Goal: Task Accomplishment & Management: Use online tool/utility

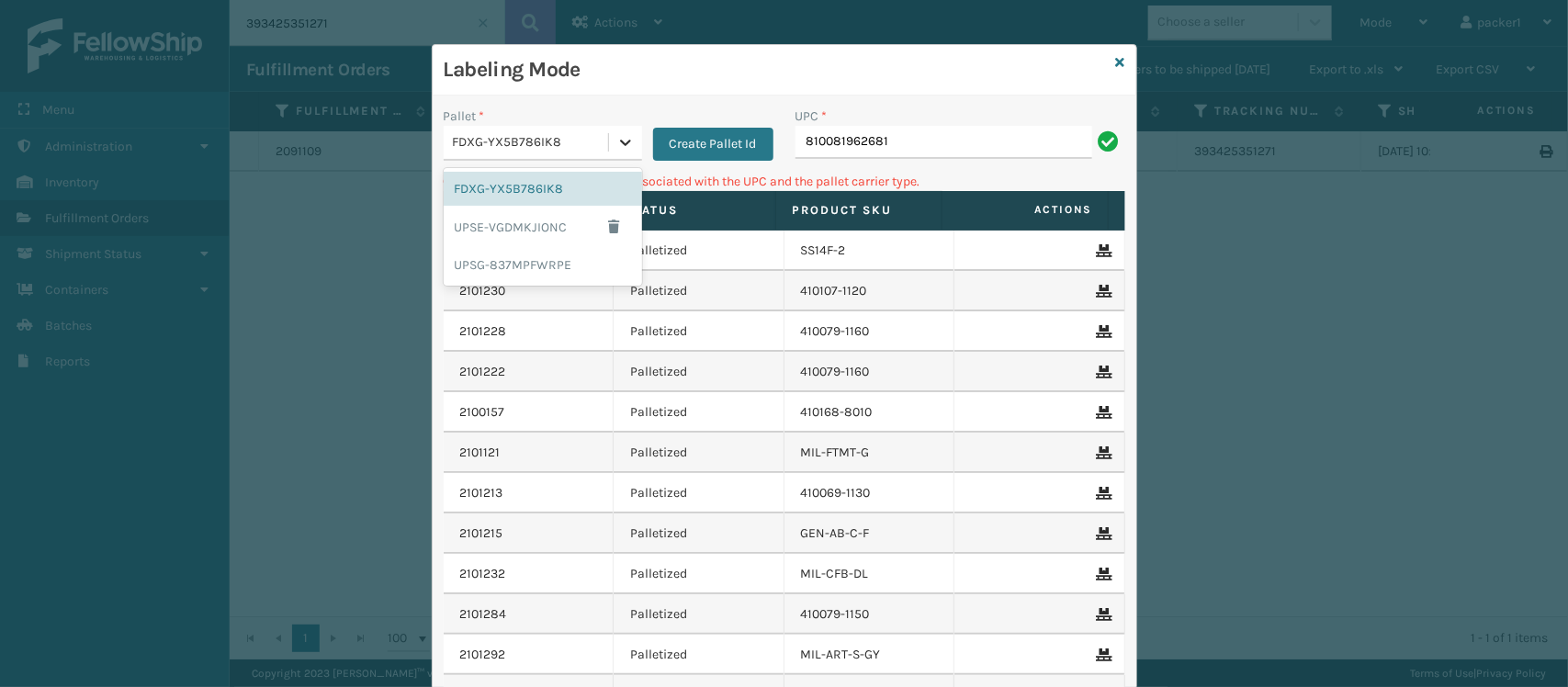
click at [620, 139] on icon at bounding box center [625, 142] width 19 height 18
click at [533, 266] on div "UPSG-837MPFWRPE" at bounding box center [543, 264] width 199 height 34
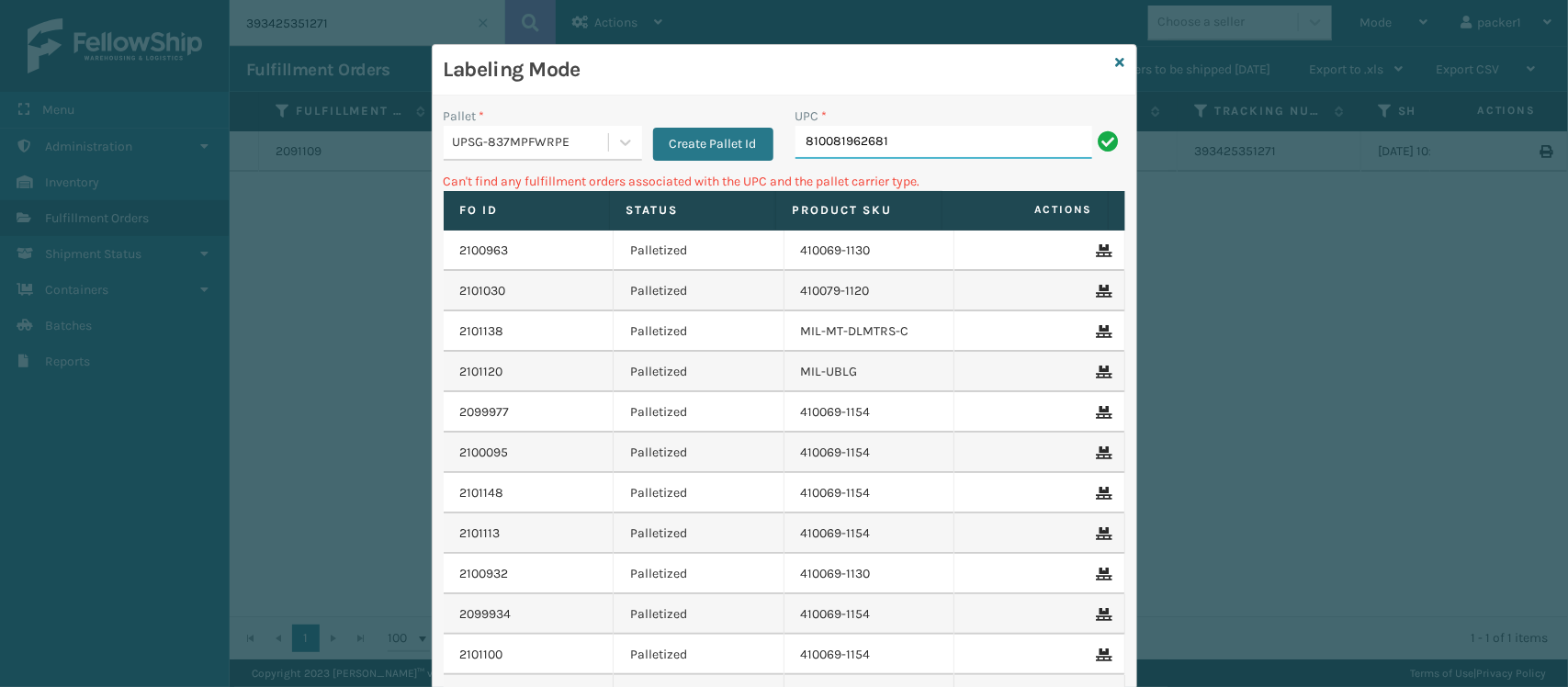
click at [883, 141] on input "810081962681" at bounding box center [944, 142] width 297 height 33
type input "8"
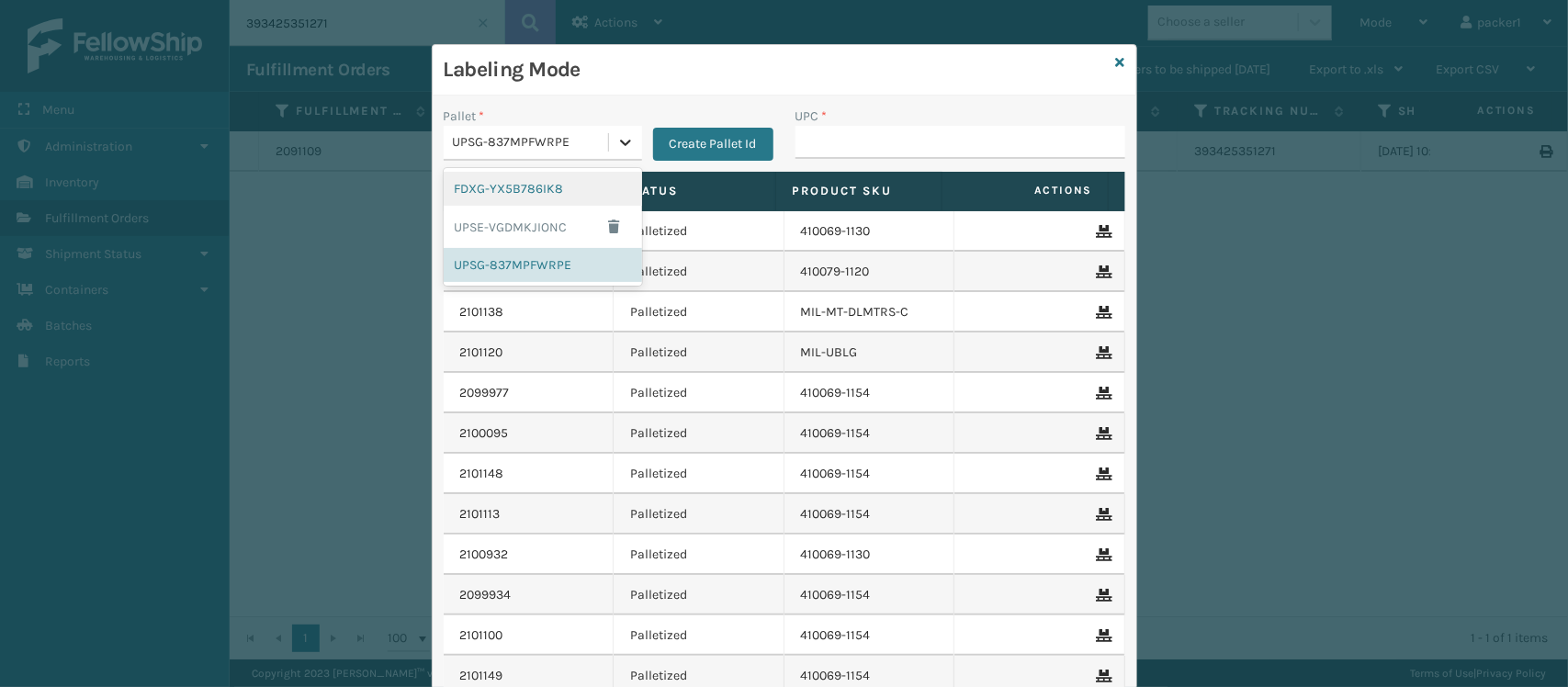
click at [616, 143] on icon at bounding box center [625, 142] width 19 height 18
click at [531, 185] on div "FDXG-YX5B786IK8" at bounding box center [543, 189] width 199 height 34
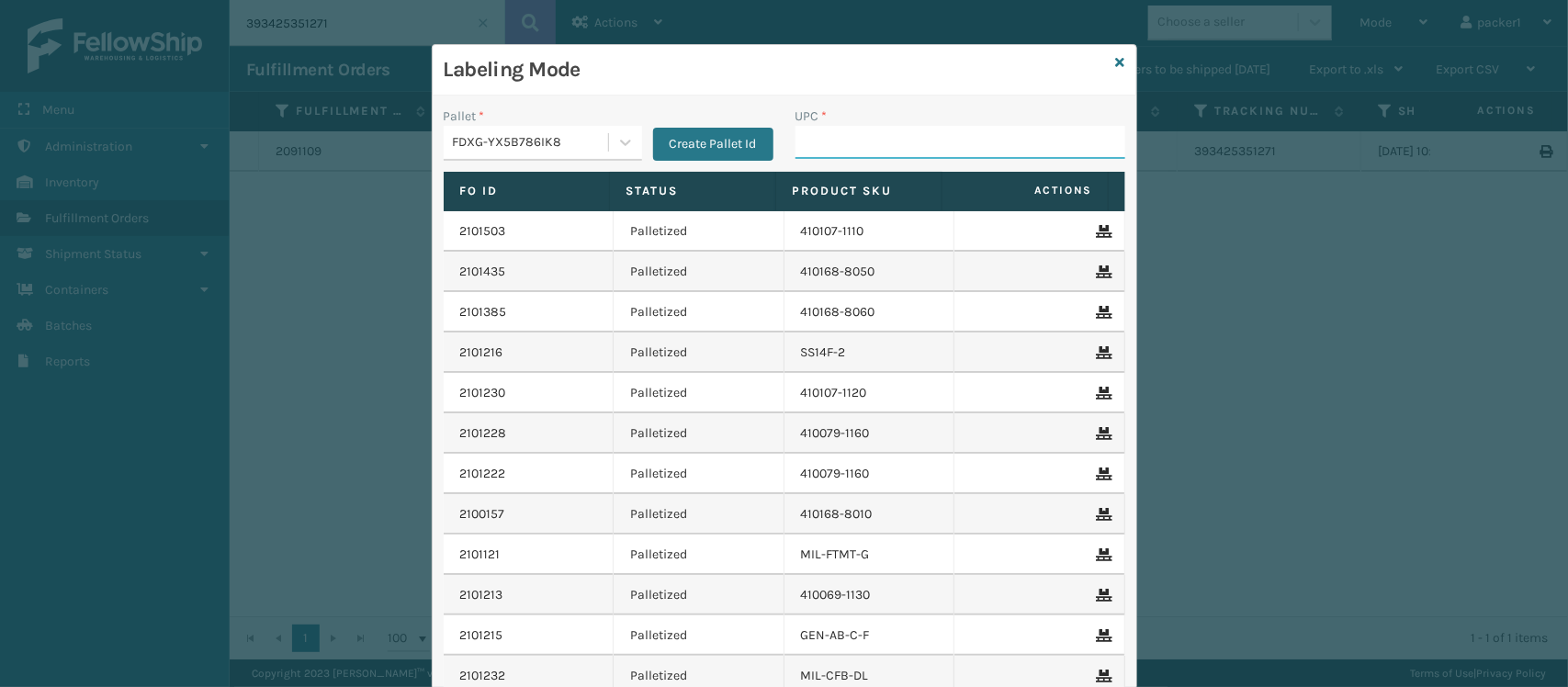
click at [842, 129] on input "UPC *" at bounding box center [960, 142] width 330 height 33
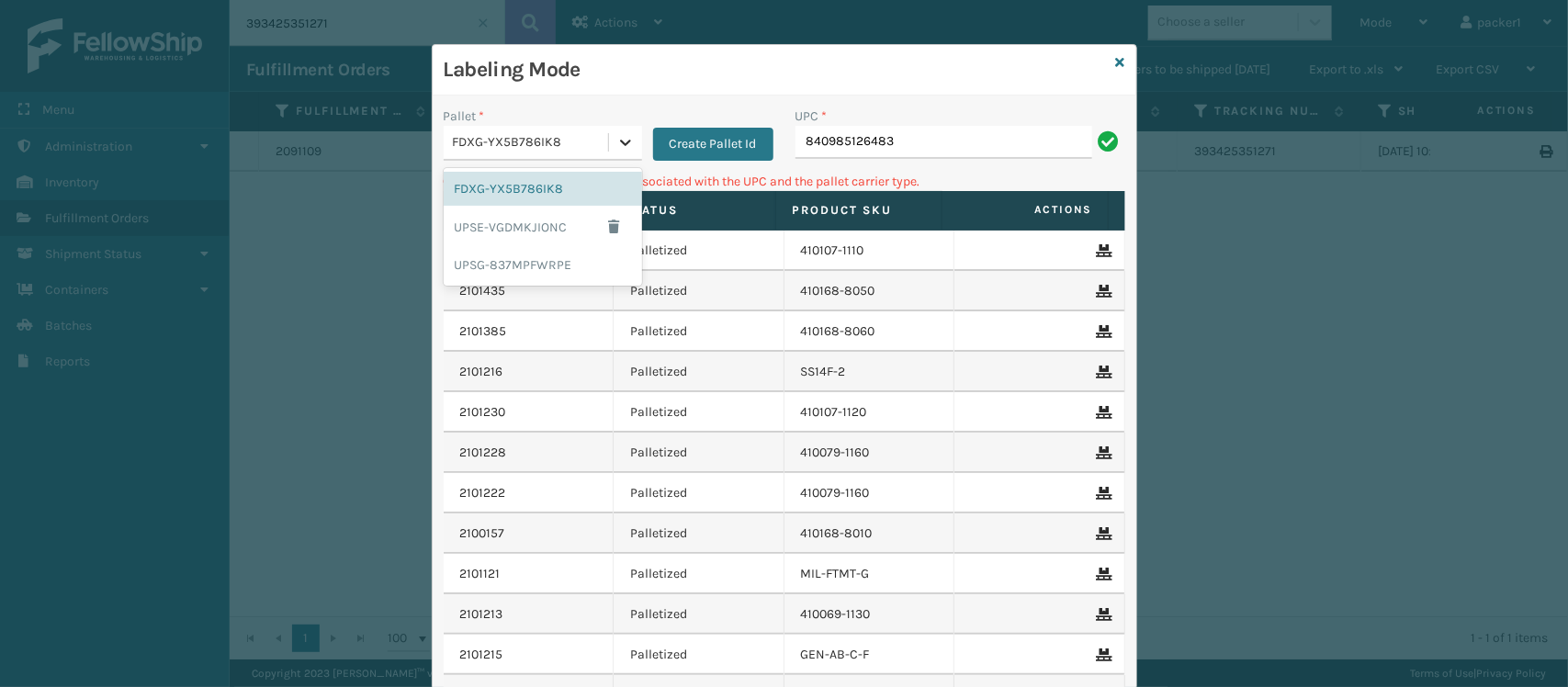
click at [617, 142] on icon at bounding box center [625, 142] width 19 height 18
click at [489, 262] on div "UPSG-837MPFWRPE" at bounding box center [543, 264] width 199 height 34
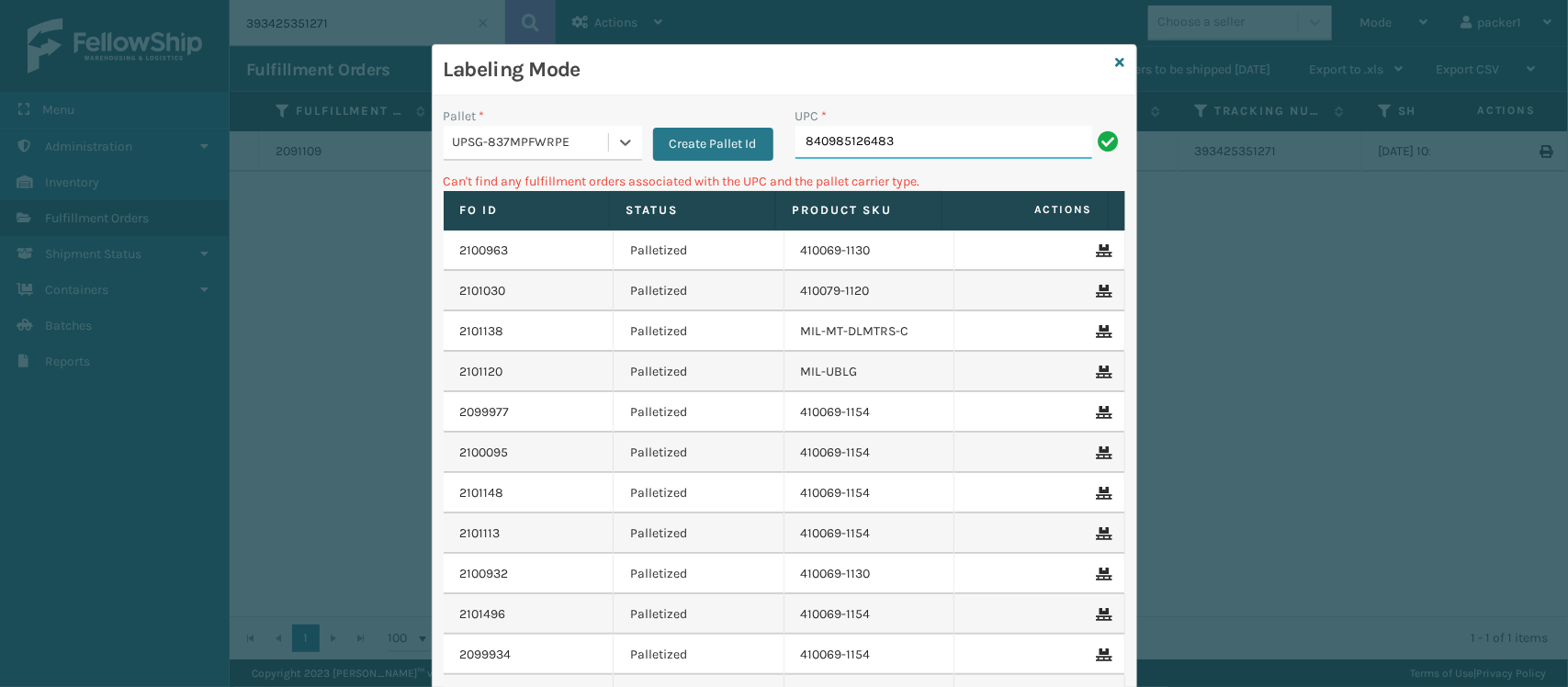
click at [878, 149] on input "840985126483" at bounding box center [944, 142] width 297 height 33
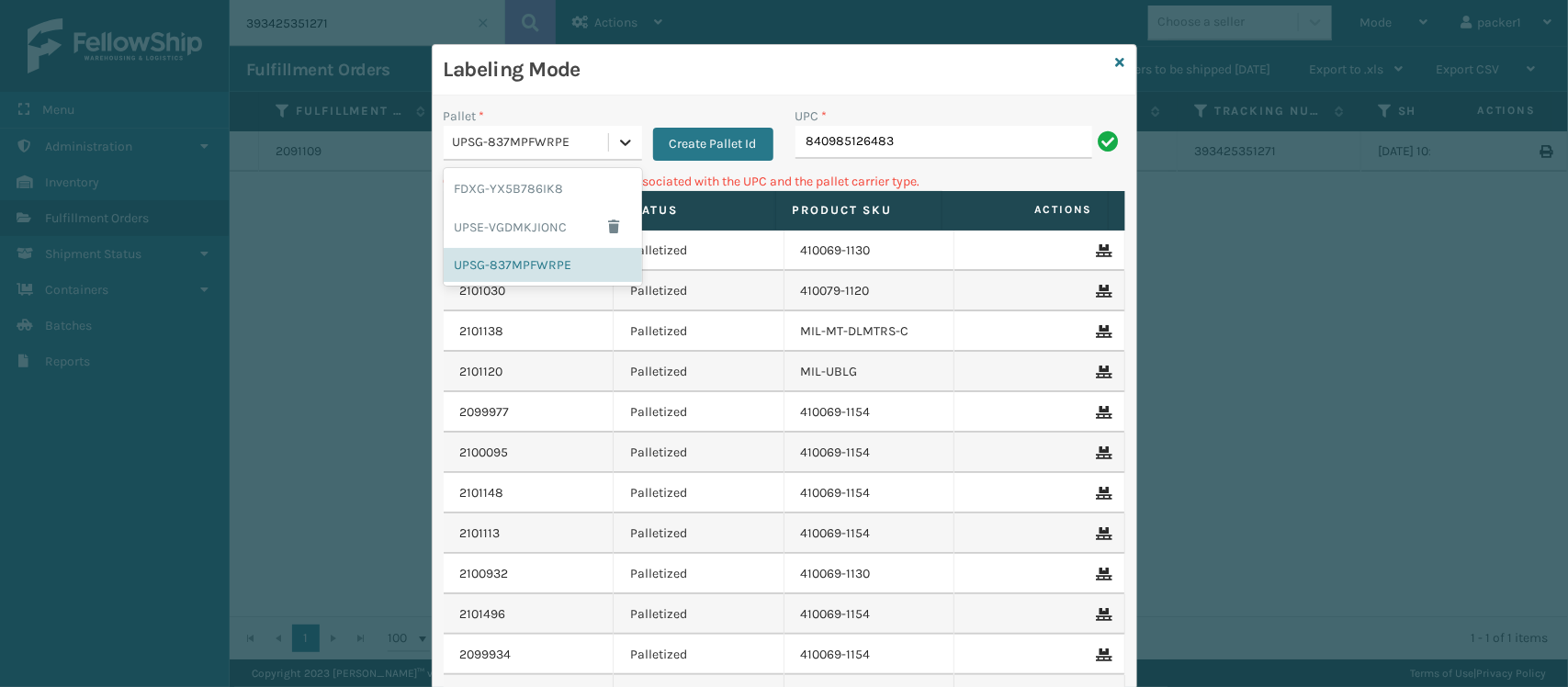
click at [610, 142] on div at bounding box center [626, 142] width 33 height 33
click at [558, 185] on div "FDXG-YX5B786IK8" at bounding box center [543, 189] width 199 height 34
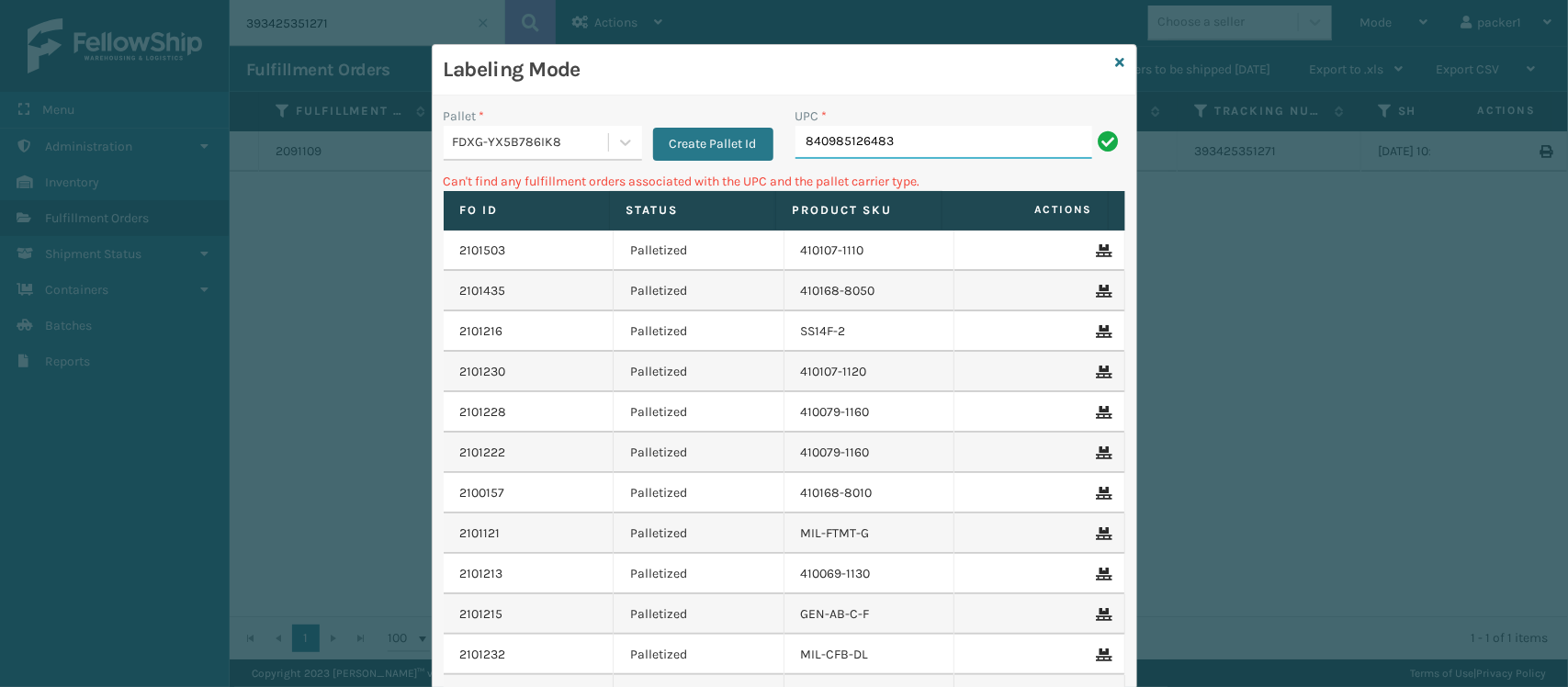
click at [907, 141] on input "840985126483" at bounding box center [944, 142] width 297 height 33
type input "8"
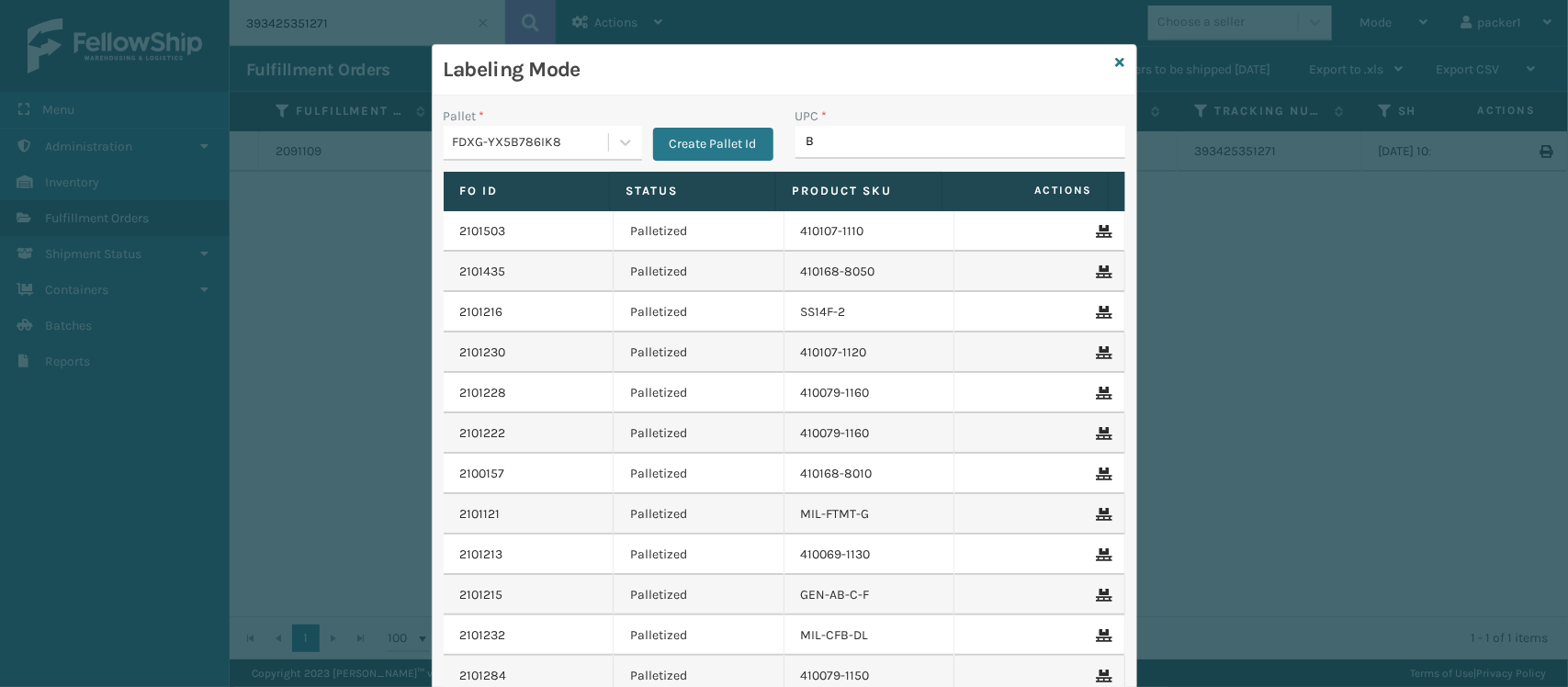
type input "B"
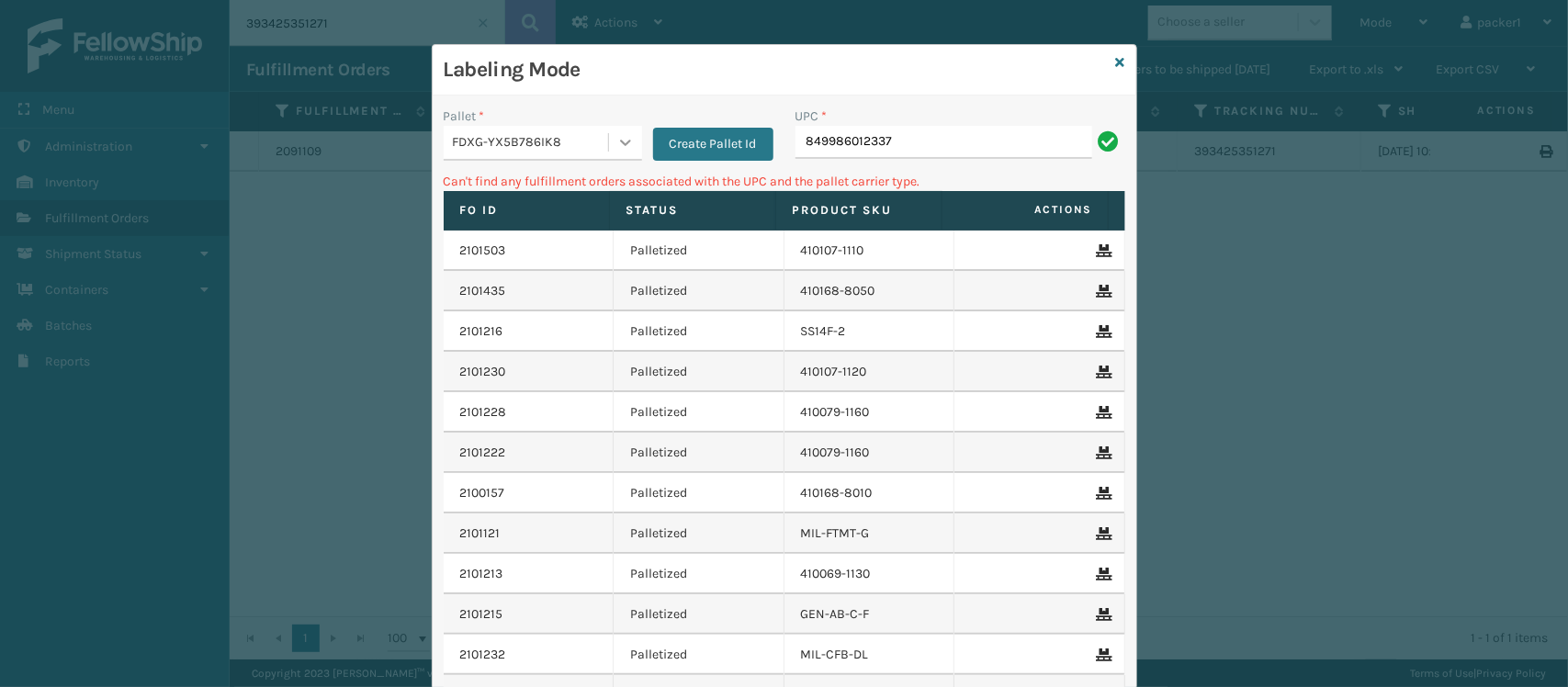
click at [610, 139] on div at bounding box center [626, 142] width 33 height 33
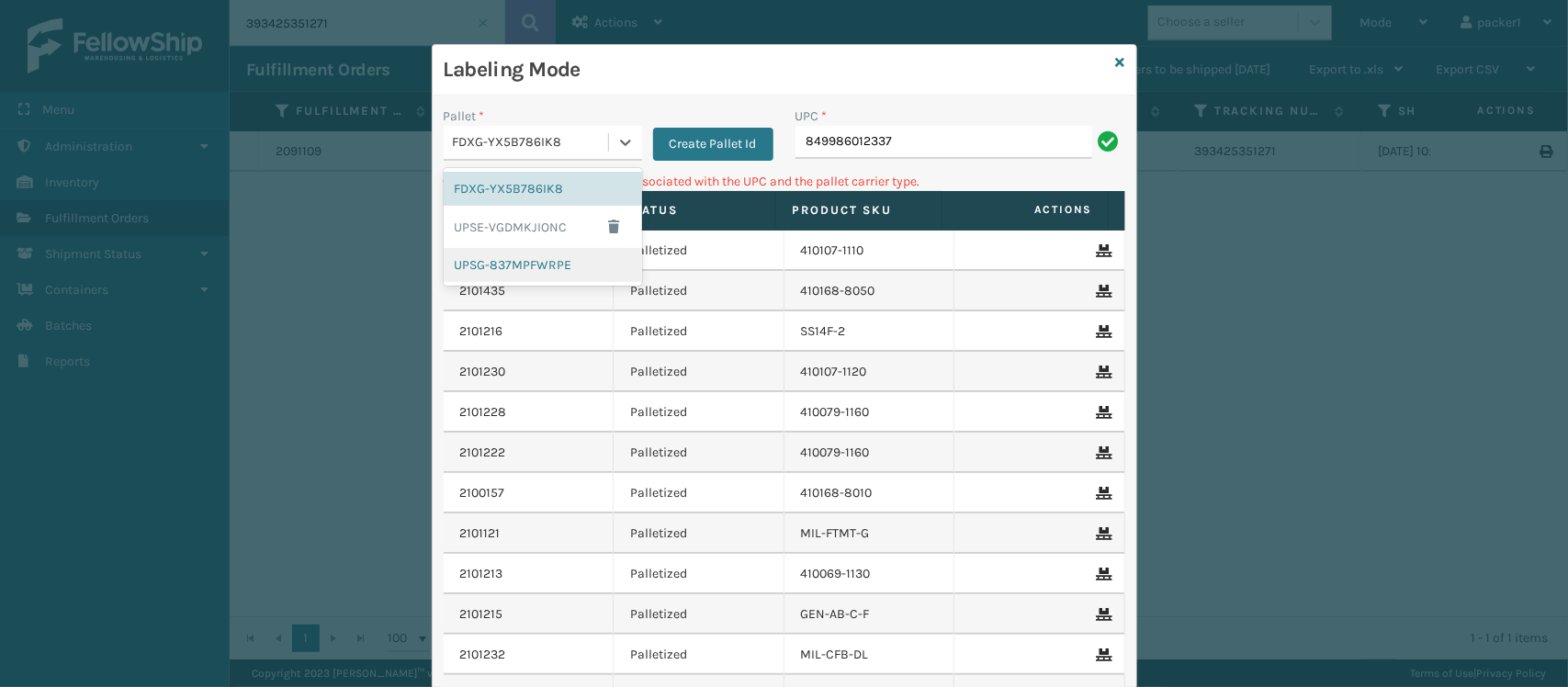
click at [488, 253] on div "UPSG-837MPFWRPE" at bounding box center [543, 264] width 199 height 34
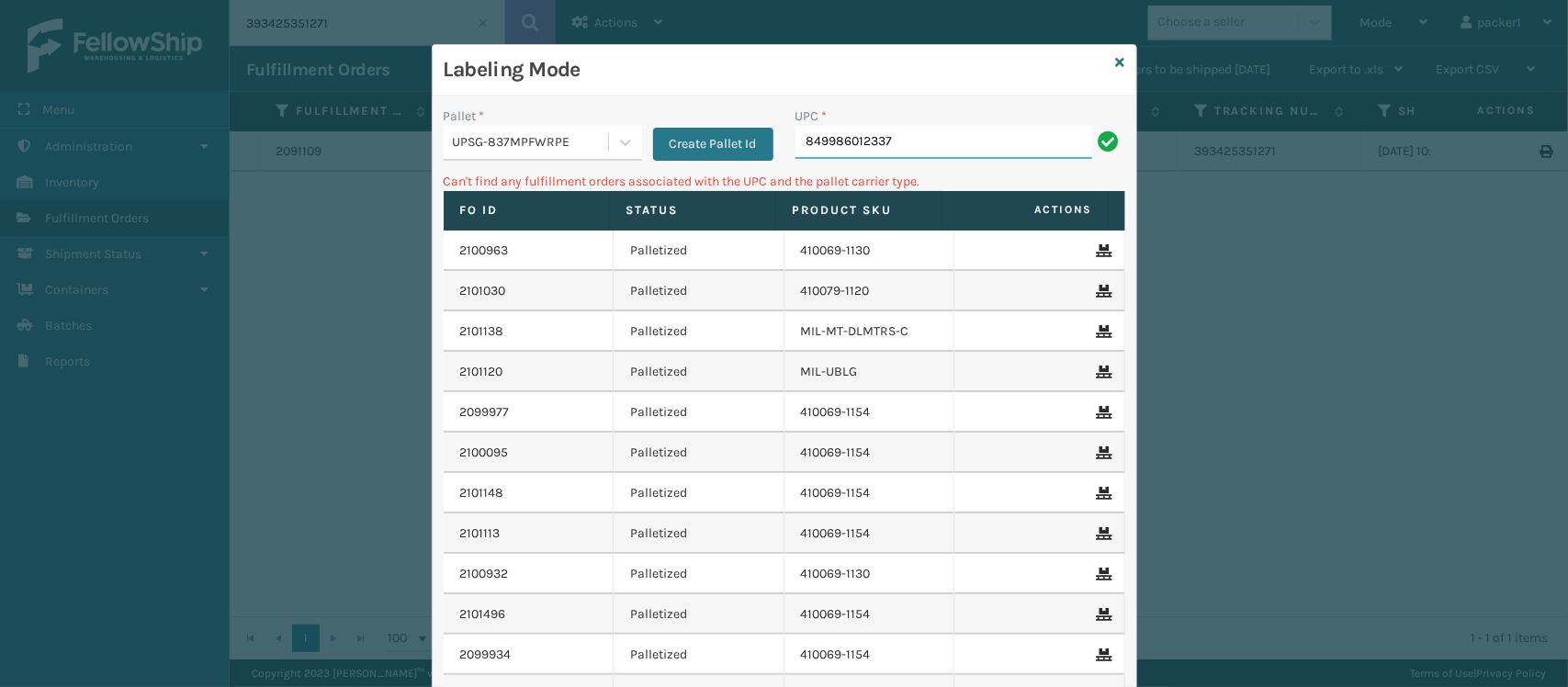
click at [981, 138] on input "849986012337" at bounding box center [944, 142] width 297 height 33
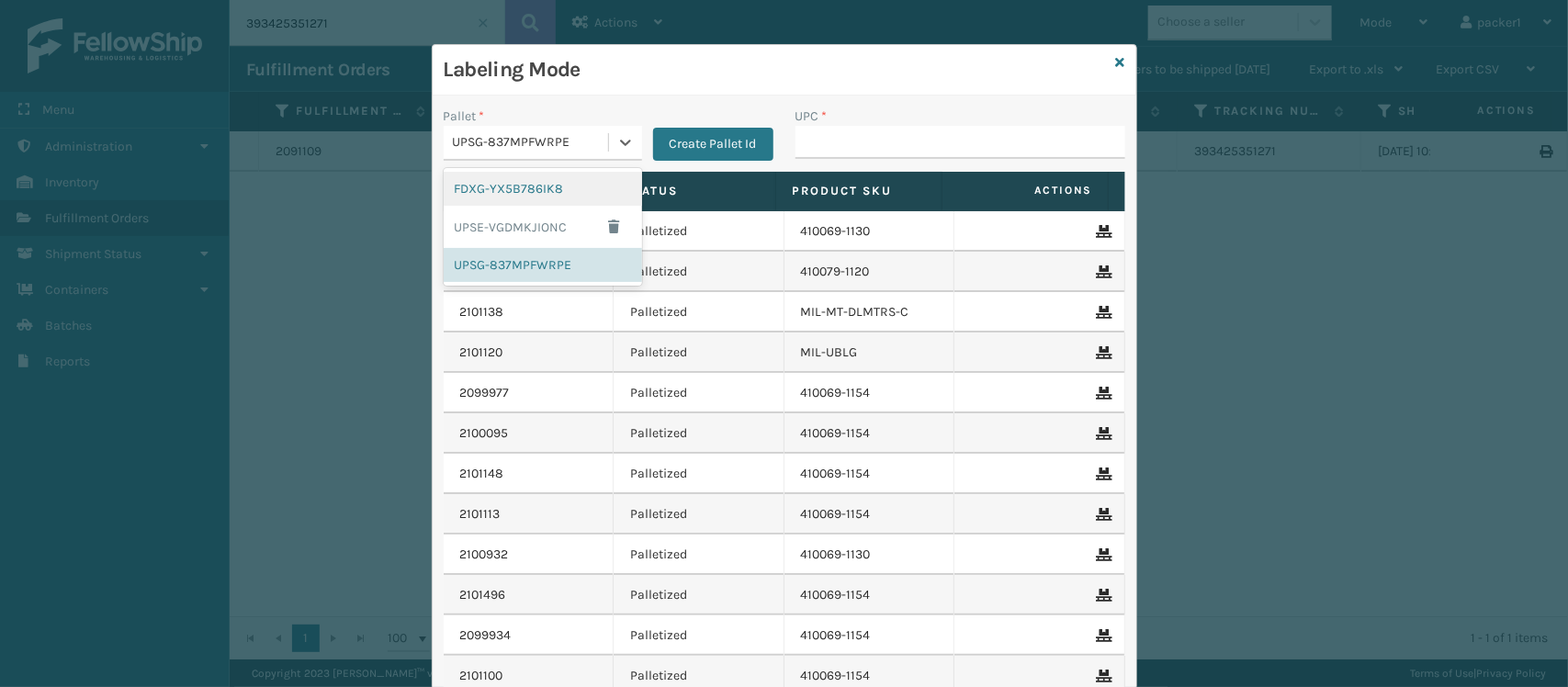
click at [558, 156] on div "UPSG-837MPFWRPE" at bounding box center [526, 142] width 165 height 31
click at [533, 190] on div "FDXG-YX5B786IK8" at bounding box center [543, 189] width 199 height 34
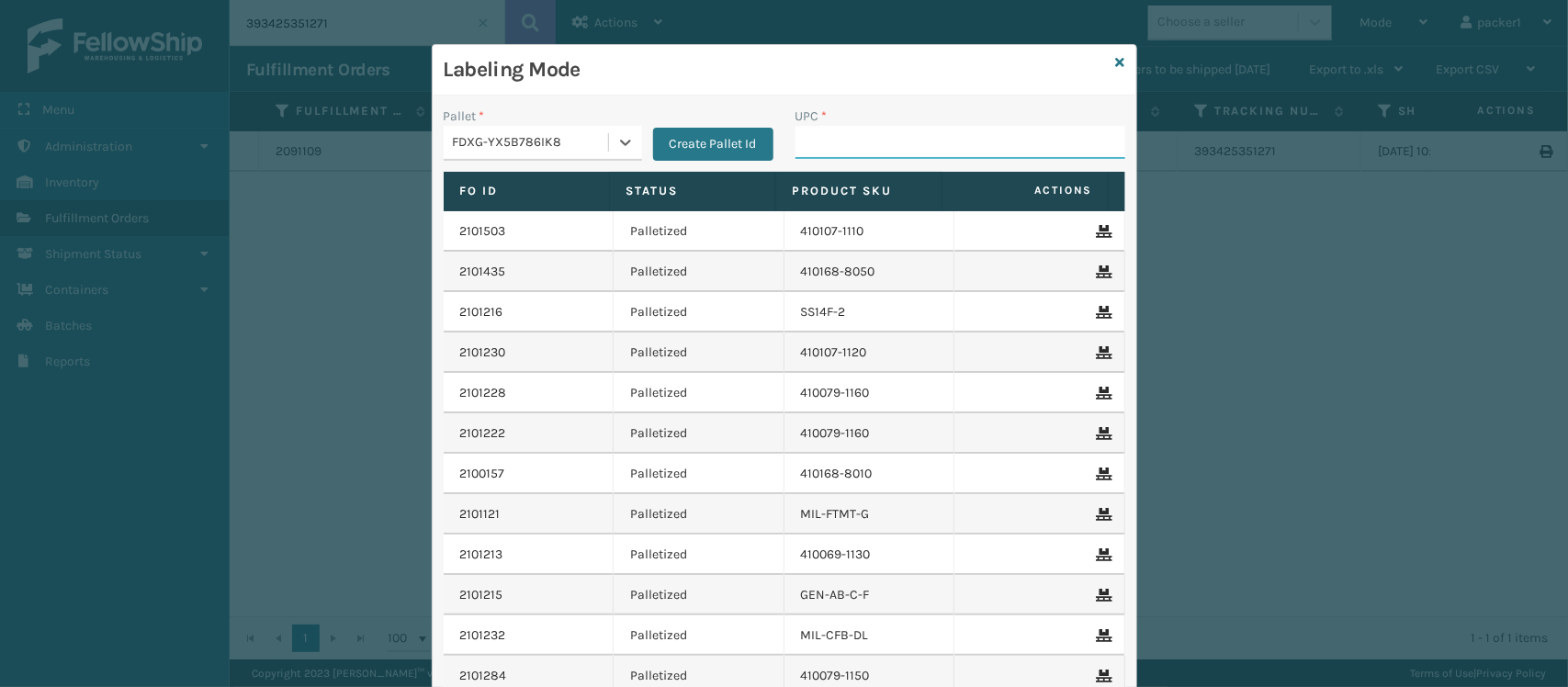
click at [886, 153] on input "UPC *" at bounding box center [960, 142] width 330 height 33
